Goal: Navigation & Orientation: Find specific page/section

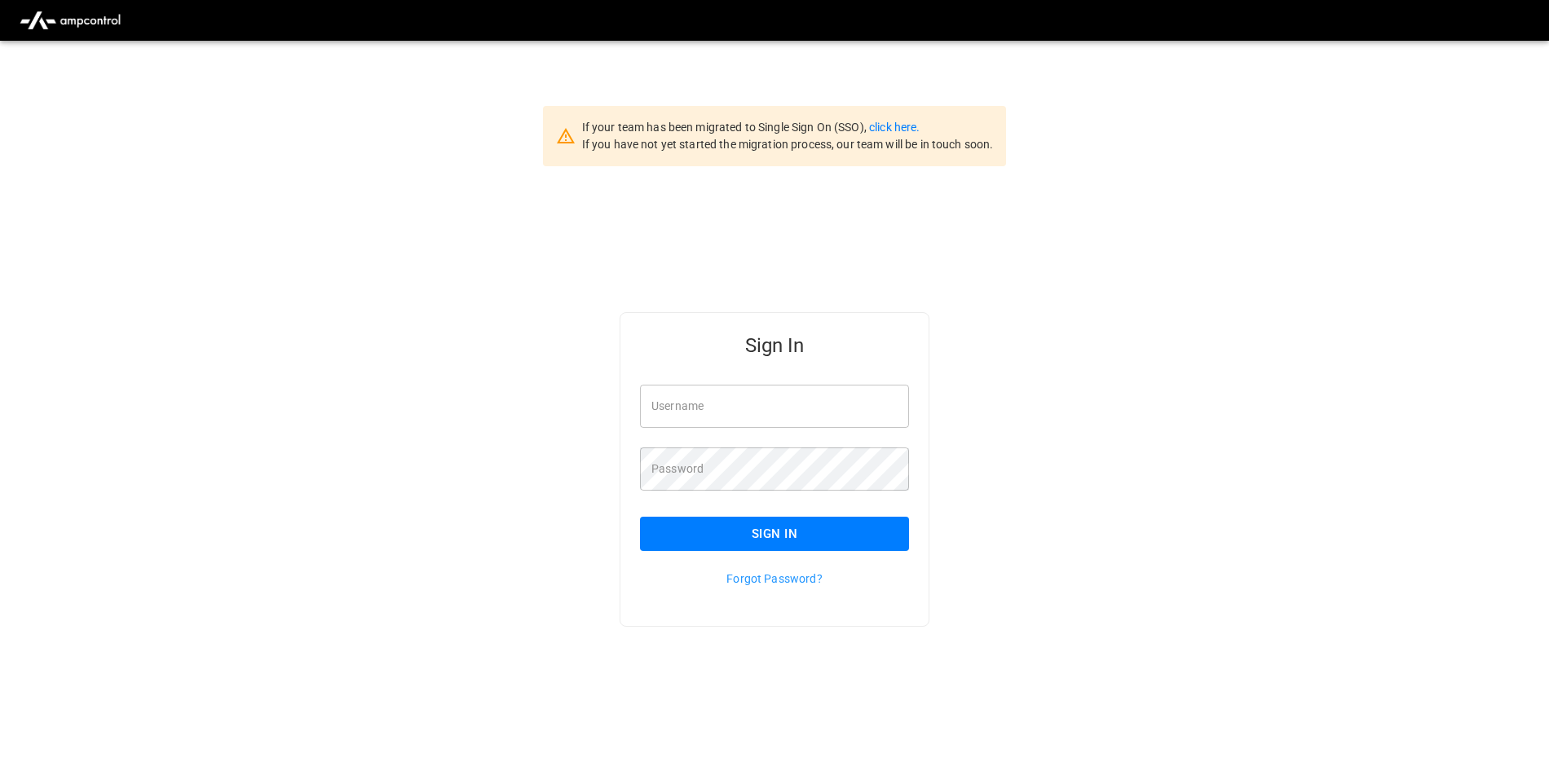
type input "**********"
click at [781, 528] on button "Sign In" at bounding box center [774, 534] width 269 height 34
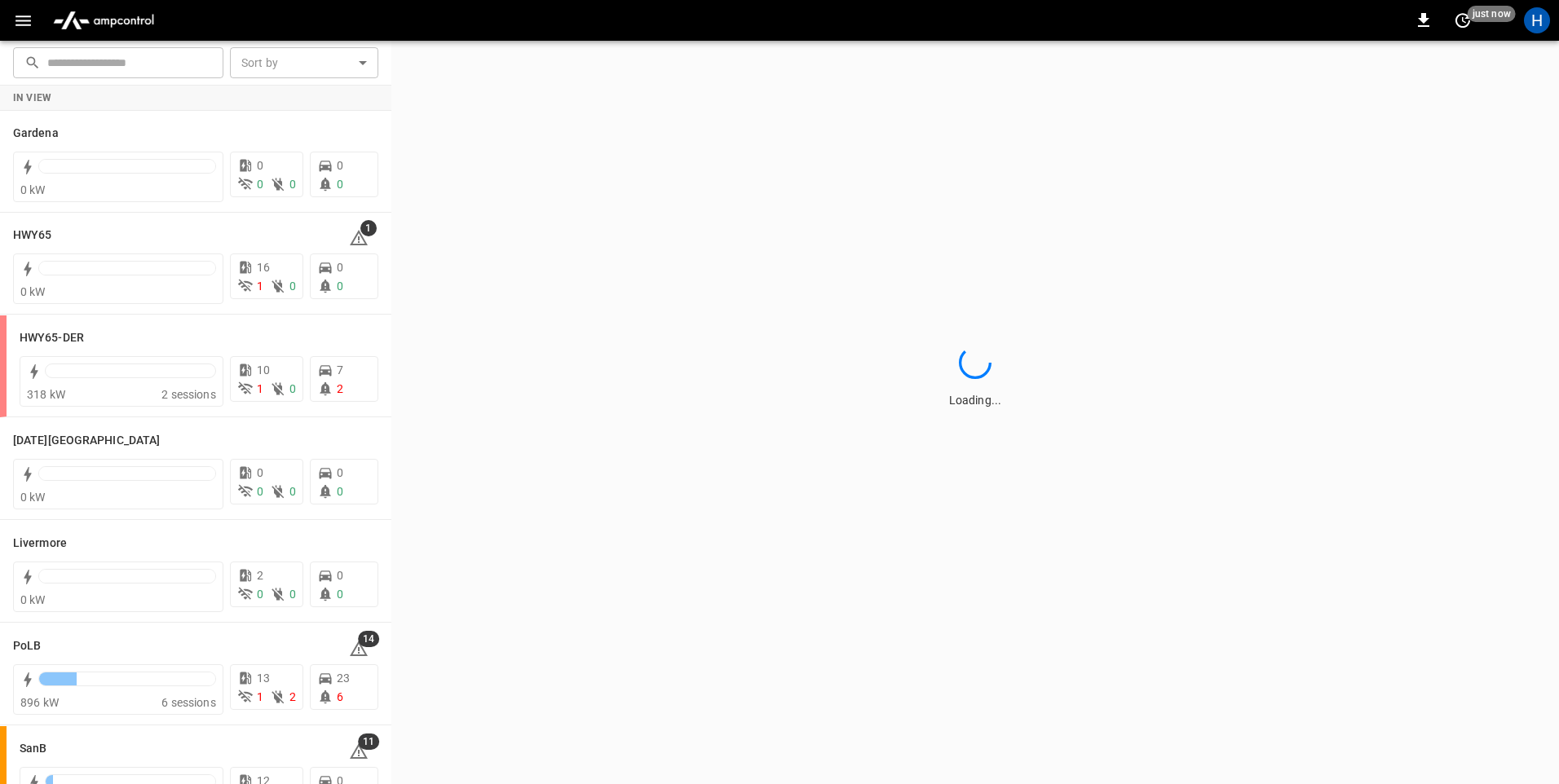
click at [29, 21] on icon "button" at bounding box center [23, 20] width 15 height 11
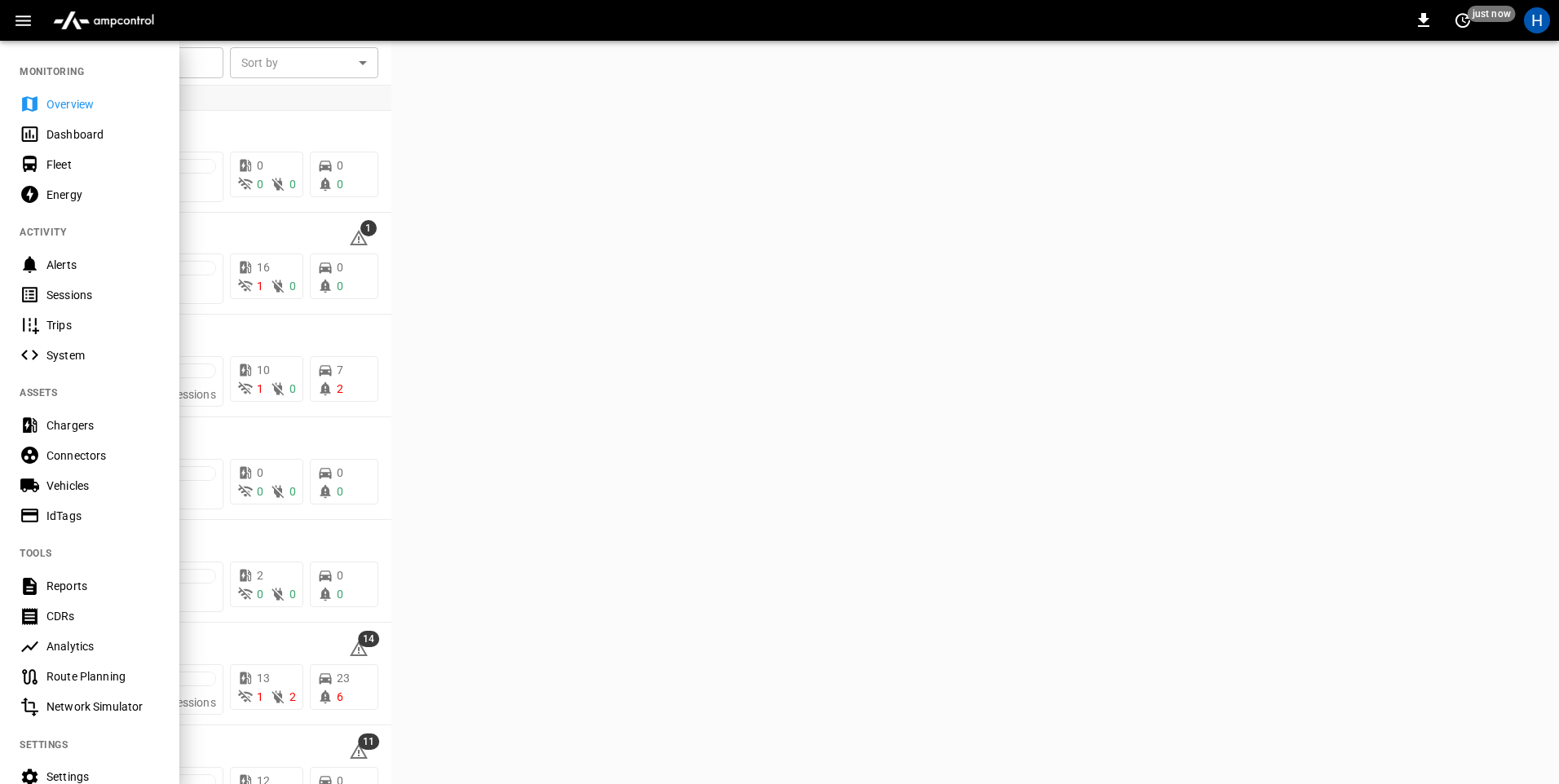
click at [122, 127] on div "Dashboard" at bounding box center [102, 134] width 113 height 16
